Goal: Task Accomplishment & Management: Use online tool/utility

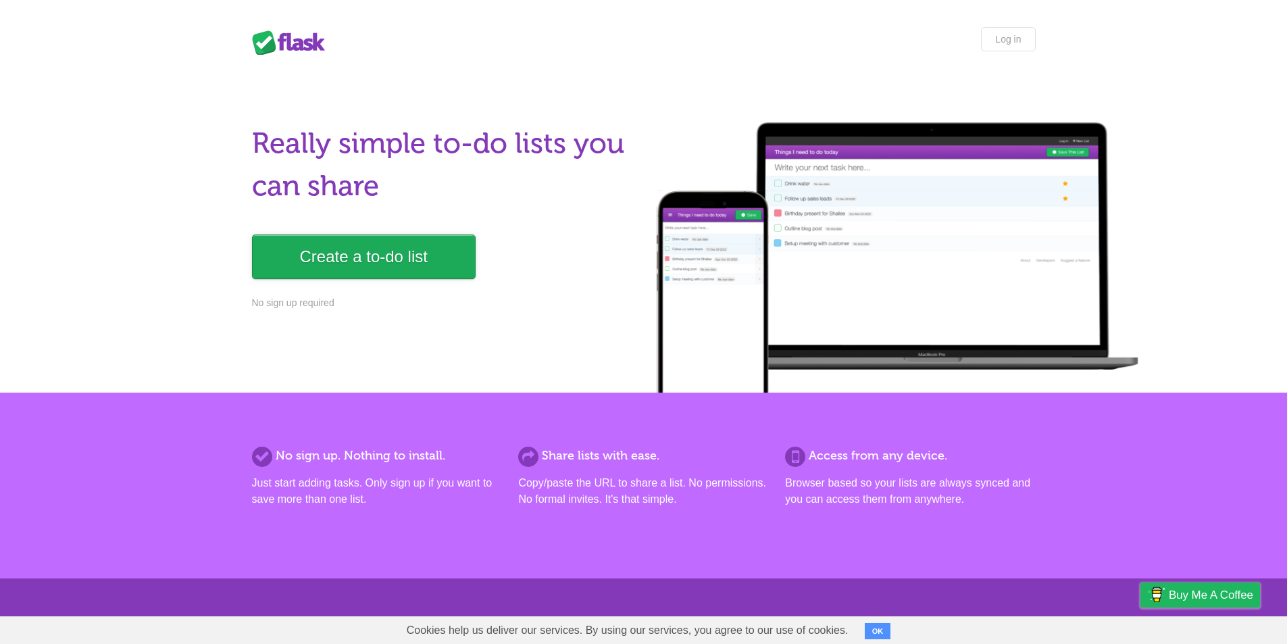
click at [394, 247] on link "Create a to-do list" at bounding box center [364, 256] width 224 height 45
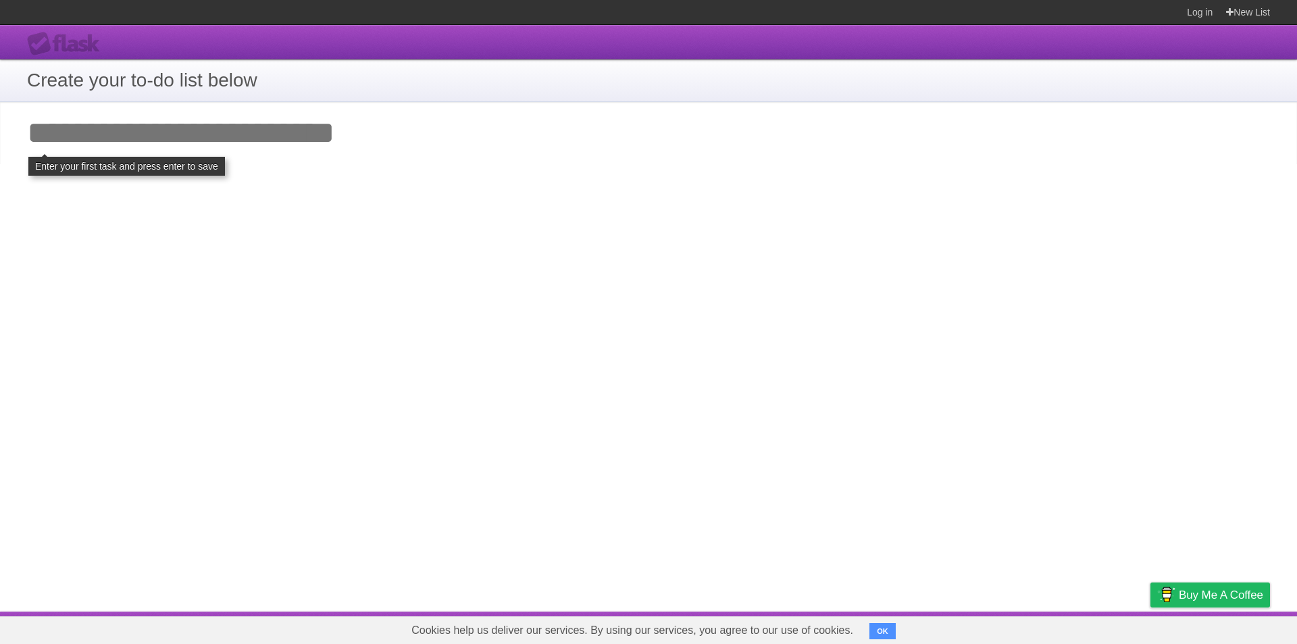
click at [271, 143] on input "Add your first task" at bounding box center [648, 133] width 1297 height 62
type input "*******"
click input "**********" at bounding box center [0, 0] width 0 height 0
